Goal: Check status: Check status

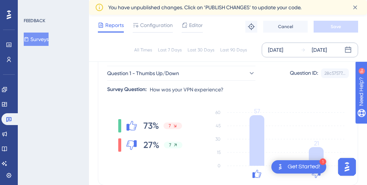
click at [327, 52] on div "[DATE]" at bounding box center [318, 50] width 15 height 9
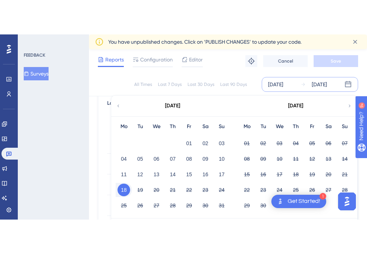
scroll to position [217, 0]
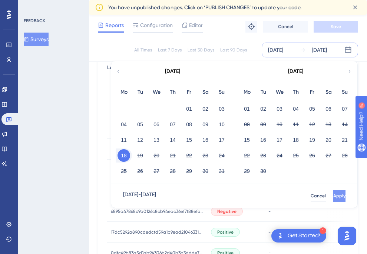
click at [333, 185] on button "Apply" at bounding box center [339, 196] width 12 height 12
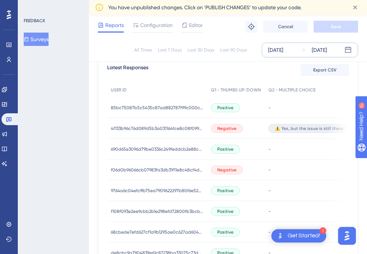
click at [315, 51] on div "[DATE]" at bounding box center [318, 50] width 15 height 9
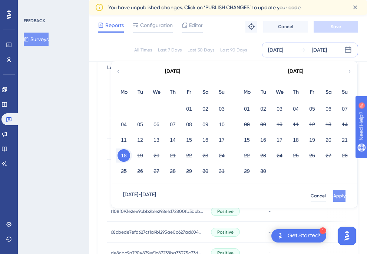
click at [333, 185] on button "Apply" at bounding box center [339, 196] width 12 height 12
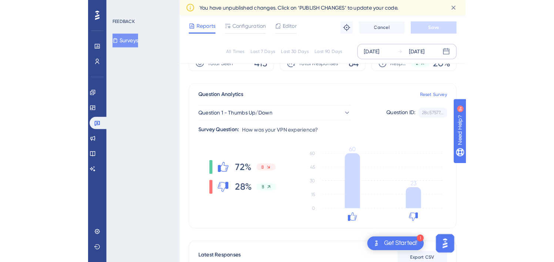
scroll to position [38, 0]
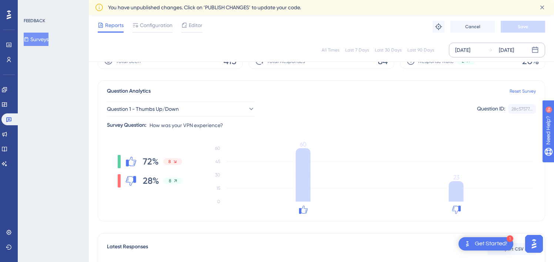
drag, startPoint x: 495, startPoint y: 51, endPoint x: 499, endPoint y: 54, distance: 5.2
click at [366, 51] on div "[DATE]" at bounding box center [501, 50] width 26 height 9
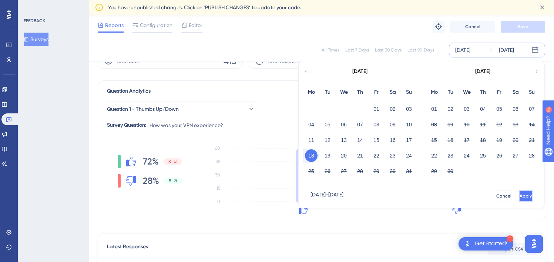
click at [366, 185] on button "Apply" at bounding box center [526, 196] width 14 height 12
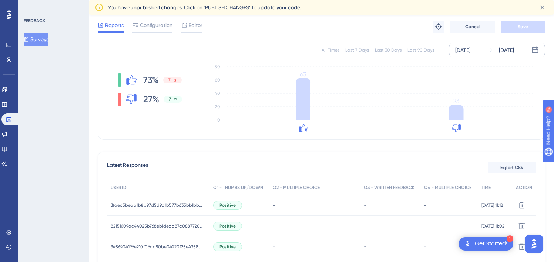
scroll to position [154, 0]
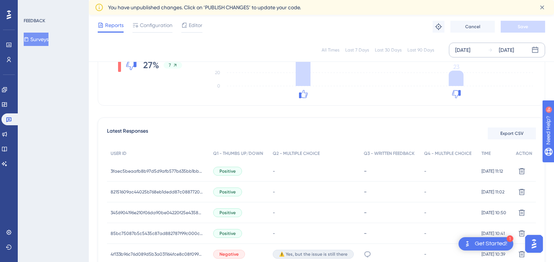
click at [366, 44] on div "[DATE] [DATE]" at bounding box center [497, 50] width 96 height 15
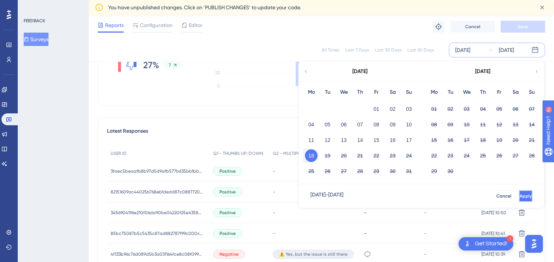
click at [366, 185] on span "Apply" at bounding box center [526, 196] width 12 height 6
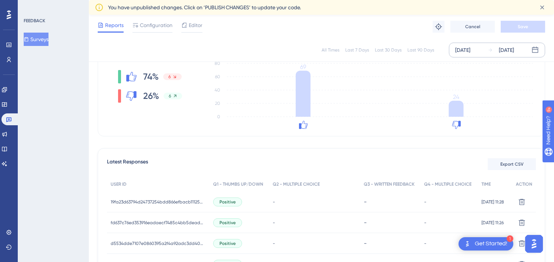
scroll to position [107, 0]
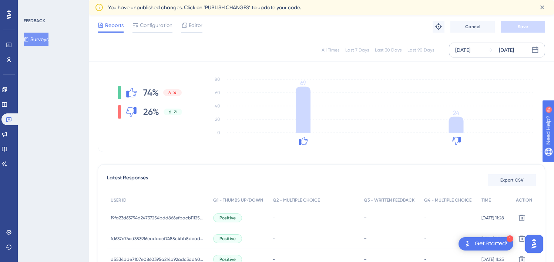
click at [366, 53] on div "[DATE]" at bounding box center [506, 50] width 15 height 9
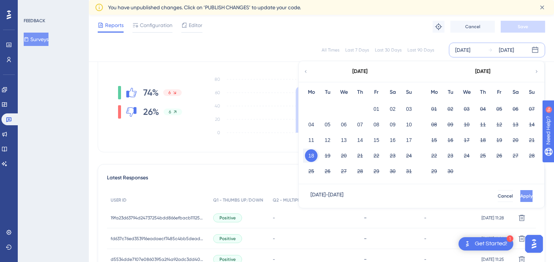
click at [366, 185] on span "Apply" at bounding box center [527, 196] width 12 height 6
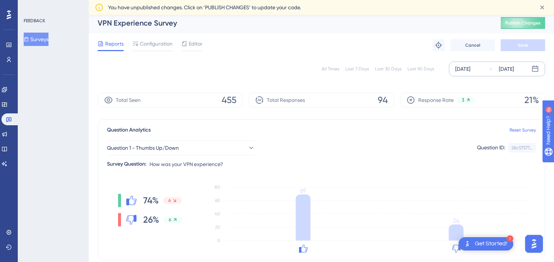
scroll to position [0, 0]
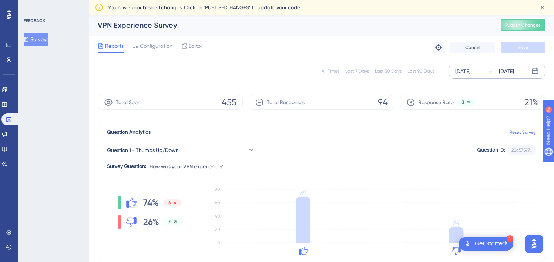
click at [366, 69] on div "[DATE]" at bounding box center [506, 71] width 15 height 9
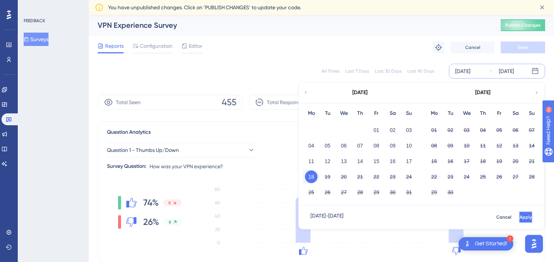
click at [366, 185] on button "Apply" at bounding box center [526, 217] width 14 height 12
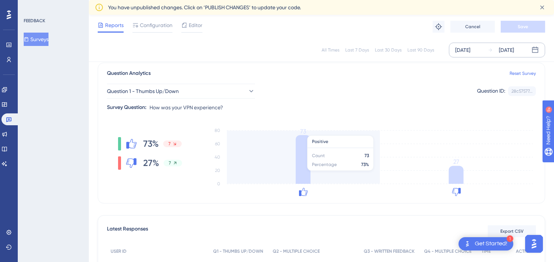
scroll to position [56, 0]
